Goal: Task Accomplishment & Management: Manage account settings

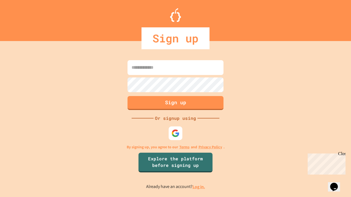
click at [199, 187] on link "Log in." at bounding box center [198, 187] width 13 height 6
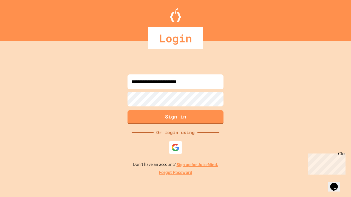
type input "**********"
